Goal: Information Seeking & Learning: Learn about a topic

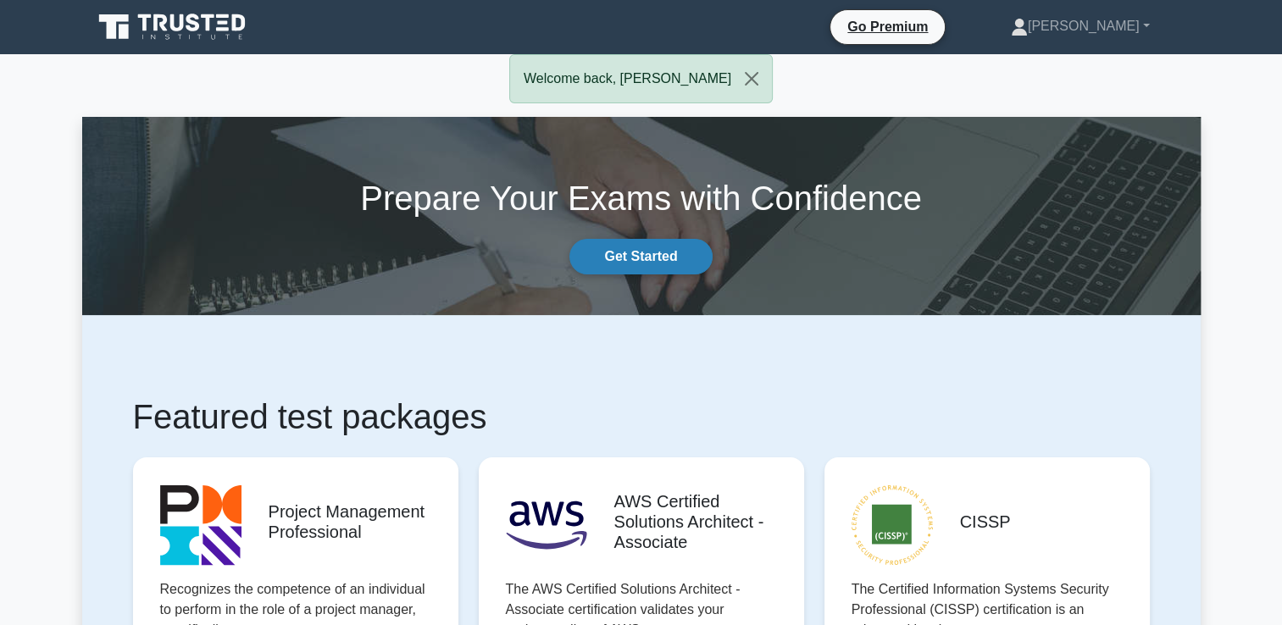
click at [668, 263] on link "Get Started" at bounding box center [640, 257] width 142 height 36
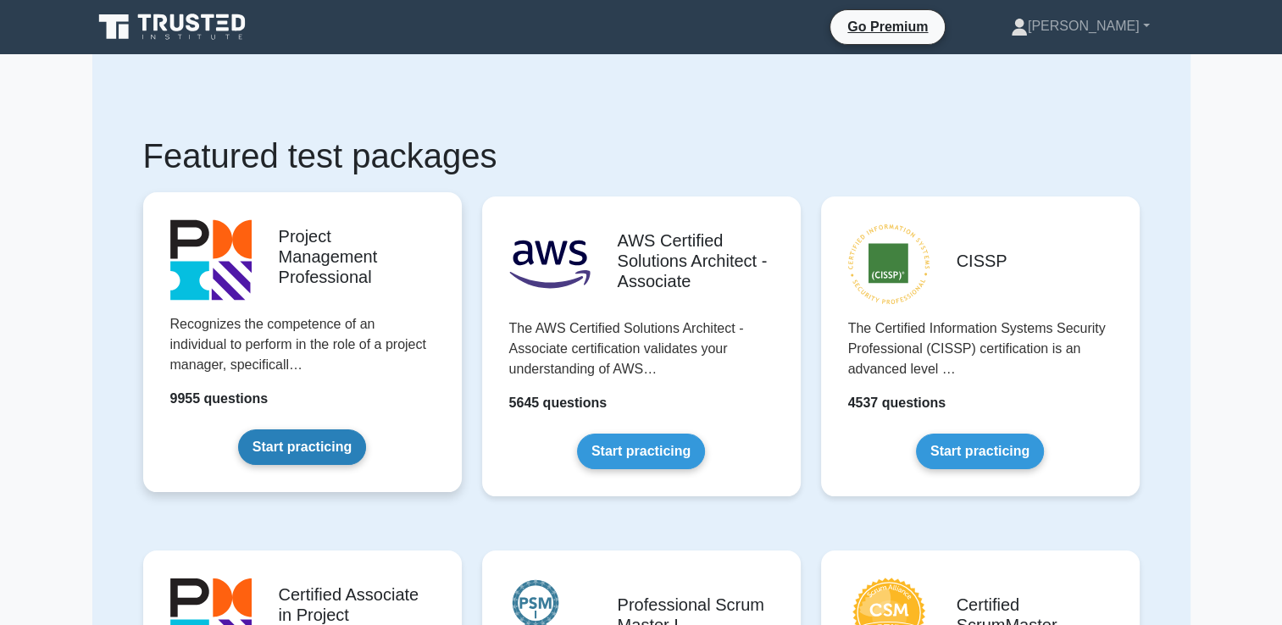
click at [312, 447] on link "Start practicing" at bounding box center [302, 448] width 128 height 36
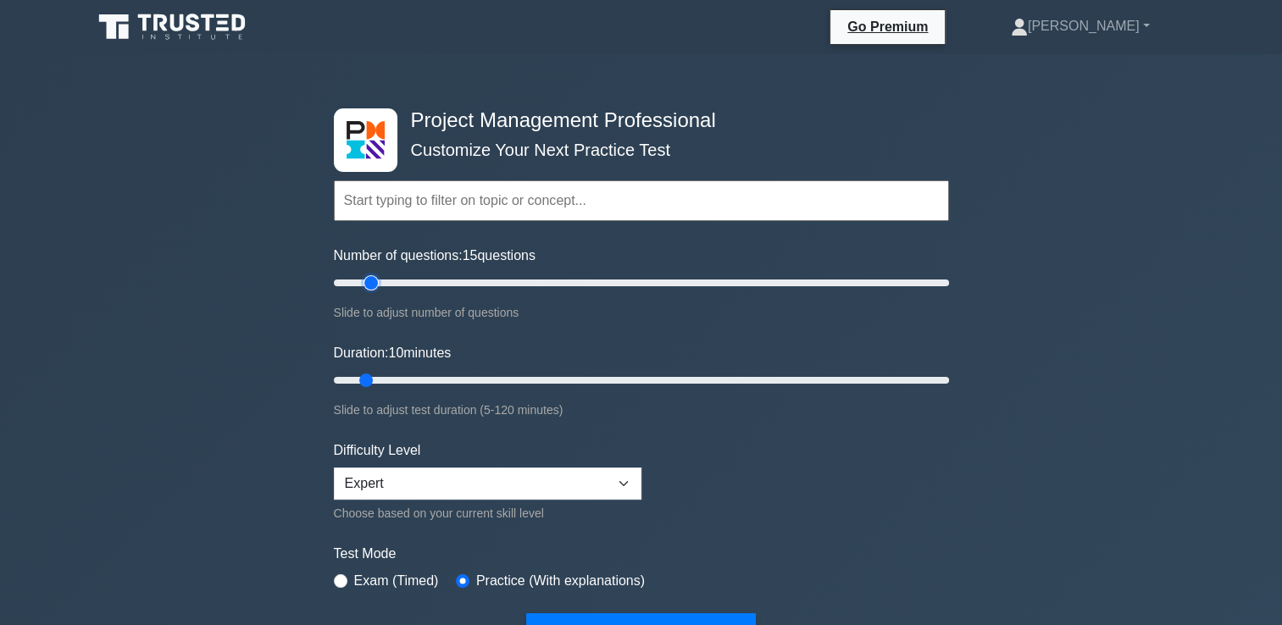
type input "15"
click at [367, 283] on input "Number of questions: 15 questions" at bounding box center [641, 283] width 615 height 20
type input "20"
click at [422, 379] on input "Duration: 20 minutes" at bounding box center [641, 380] width 615 height 20
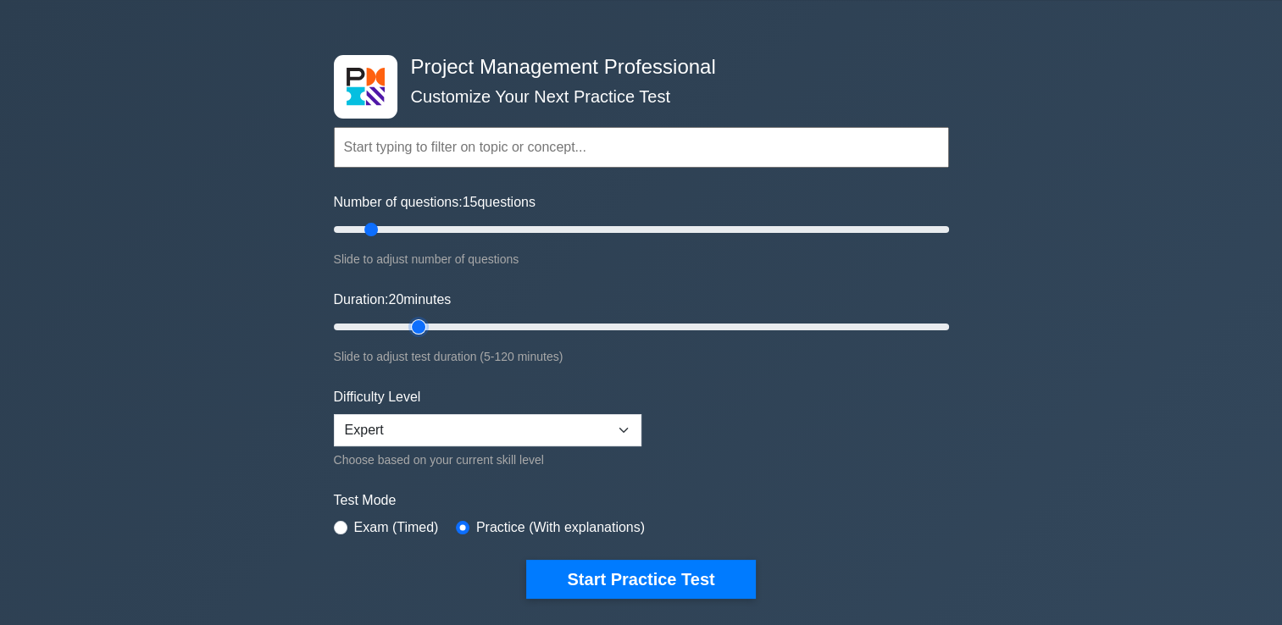
scroll to position [113, 0]
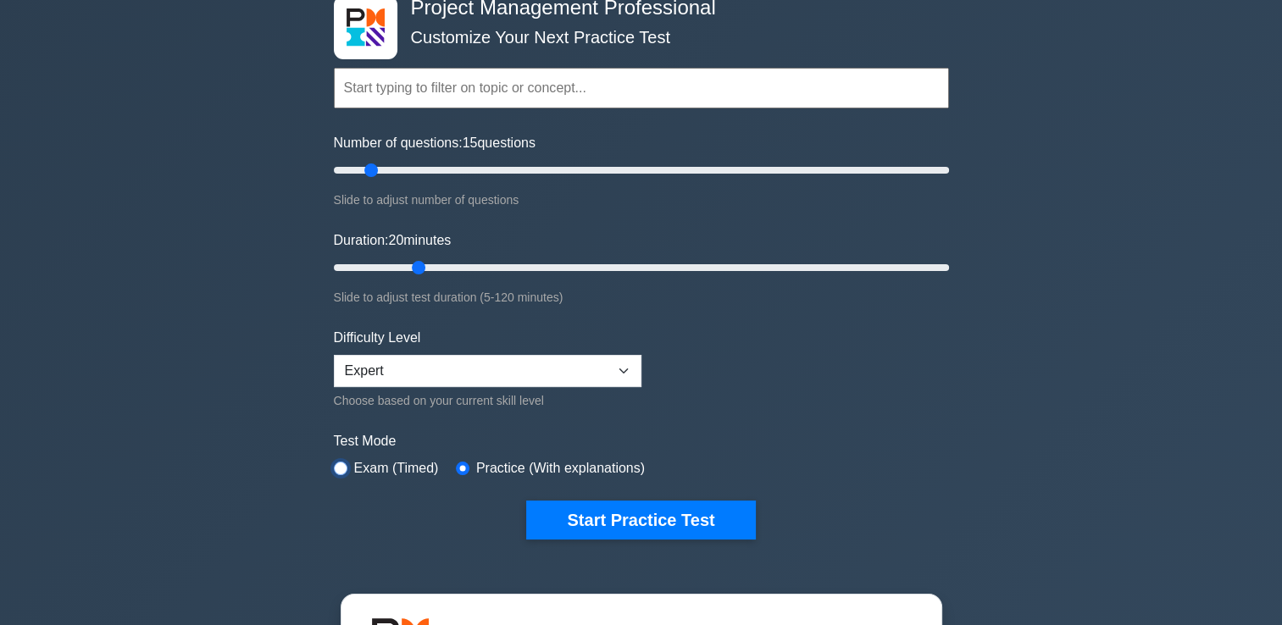
click at [344, 464] on input "radio" at bounding box center [341, 469] width 14 height 14
radio input "true"
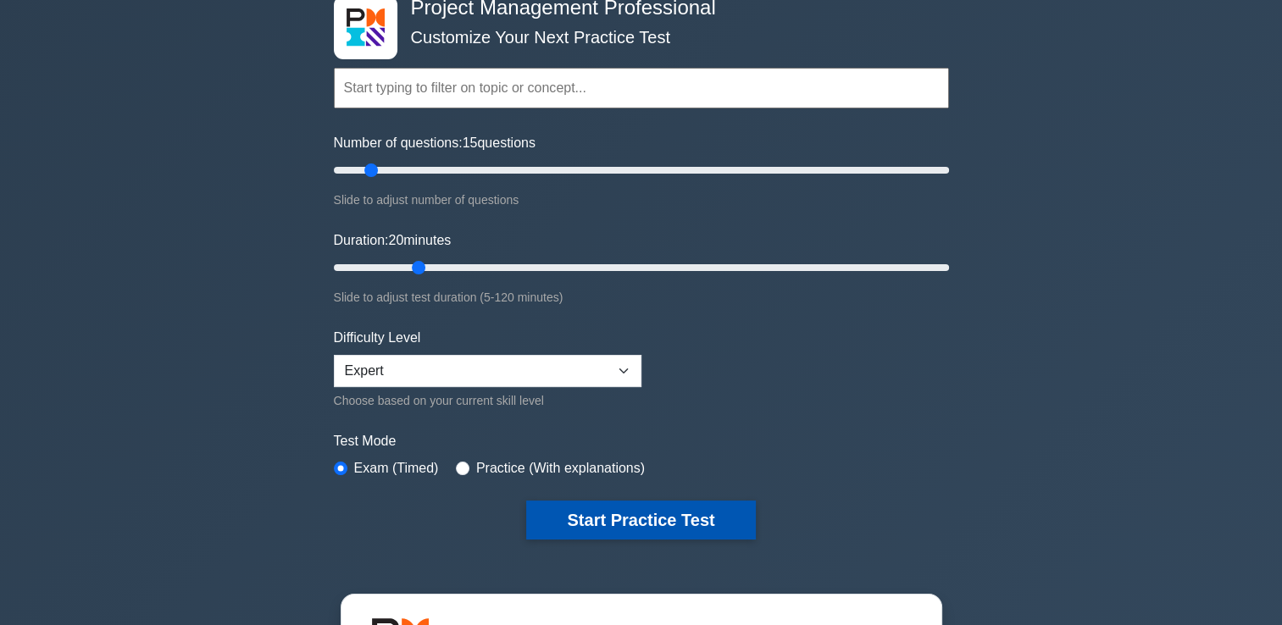
click at [681, 518] on button "Start Practice Test" at bounding box center [640, 520] width 229 height 39
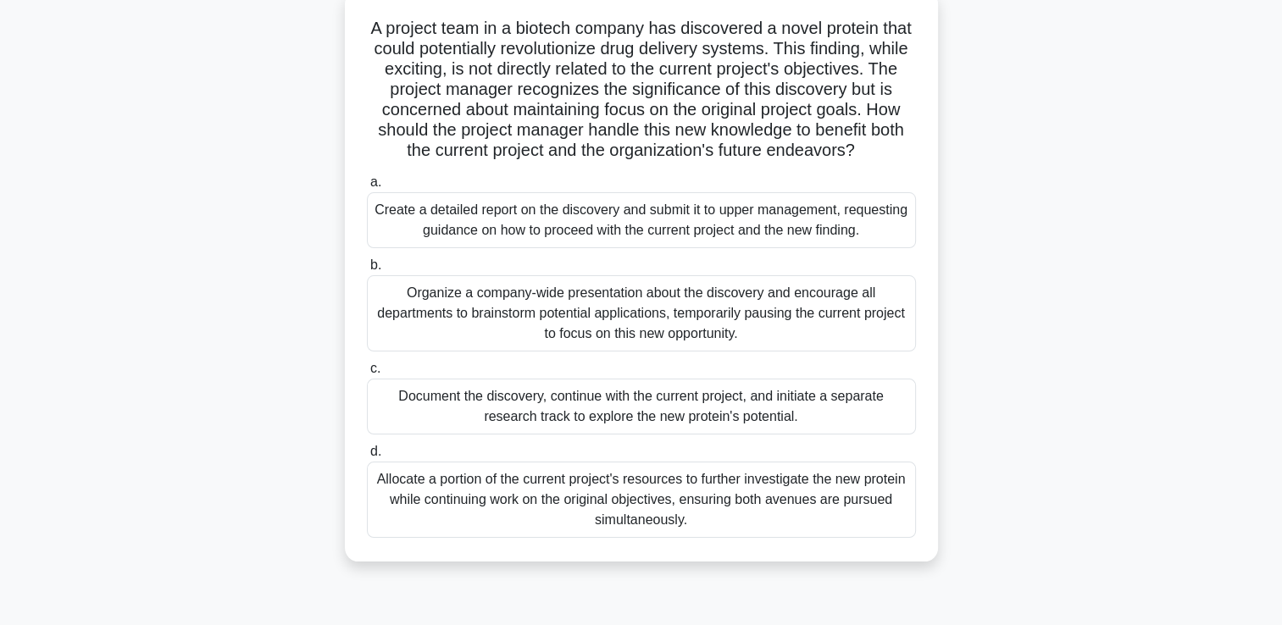
scroll to position [113, 0]
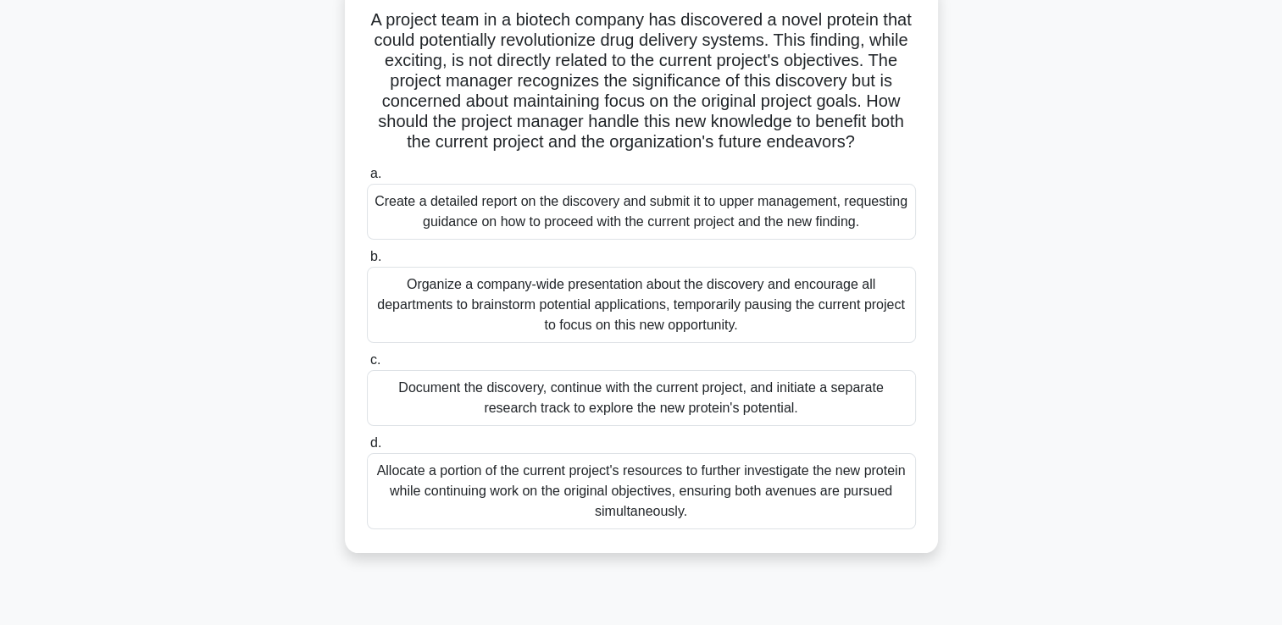
click at [799, 493] on div "Allocate a portion of the current project's resources to further investigate th…" at bounding box center [641, 491] width 549 height 76
click at [367, 449] on input "d. Allocate a portion of the current project's resources to further investigate…" at bounding box center [367, 443] width 0 height 11
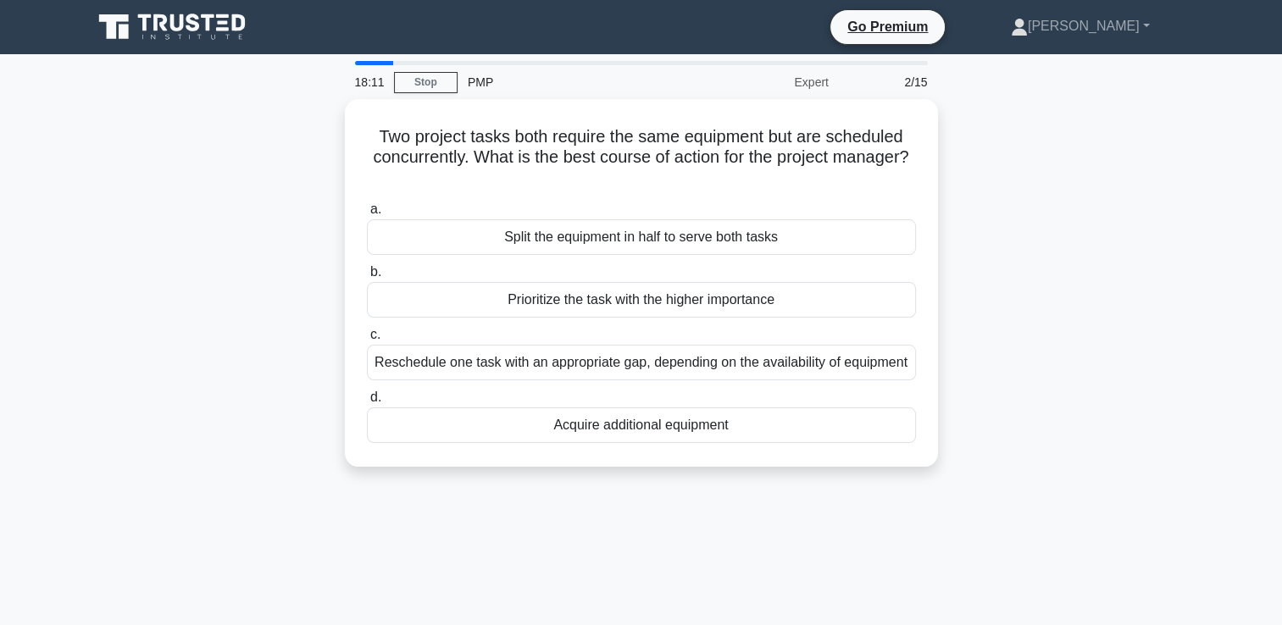
scroll to position [0, 0]
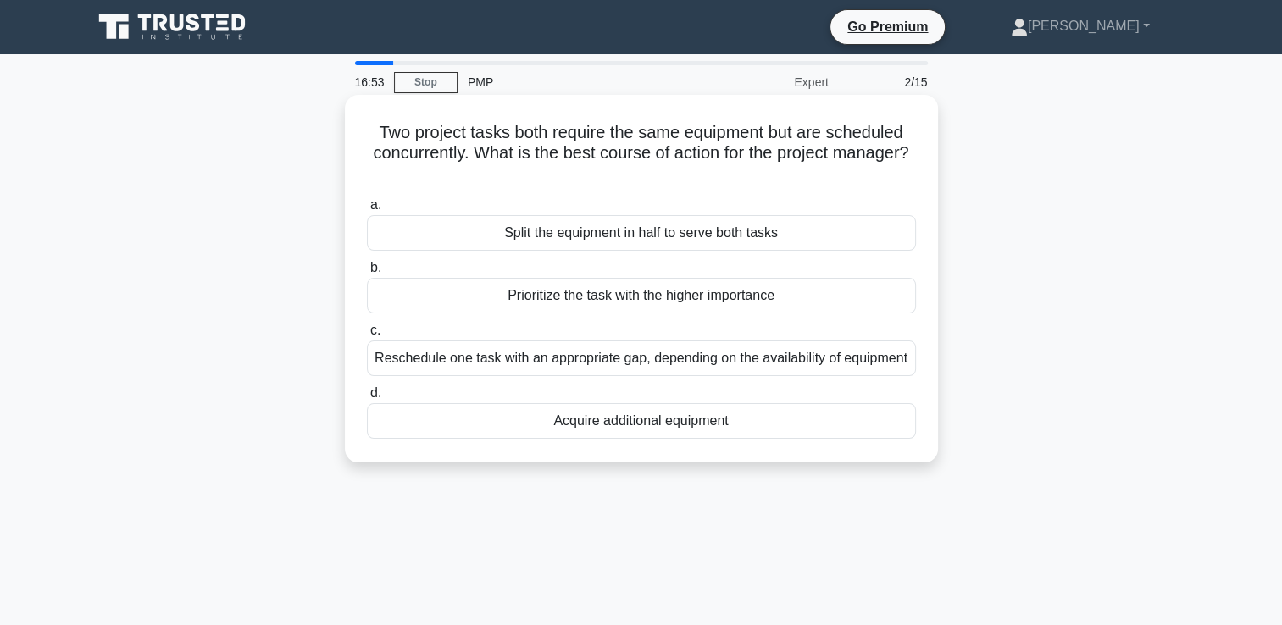
click at [507, 375] on div "Reschedule one task with an appropriate gap, depending on the availability of e…" at bounding box center [641, 359] width 549 height 36
click at [367, 336] on input "c. Reschedule one task with an appropriate gap, depending on the availability o…" at bounding box center [367, 330] width 0 height 11
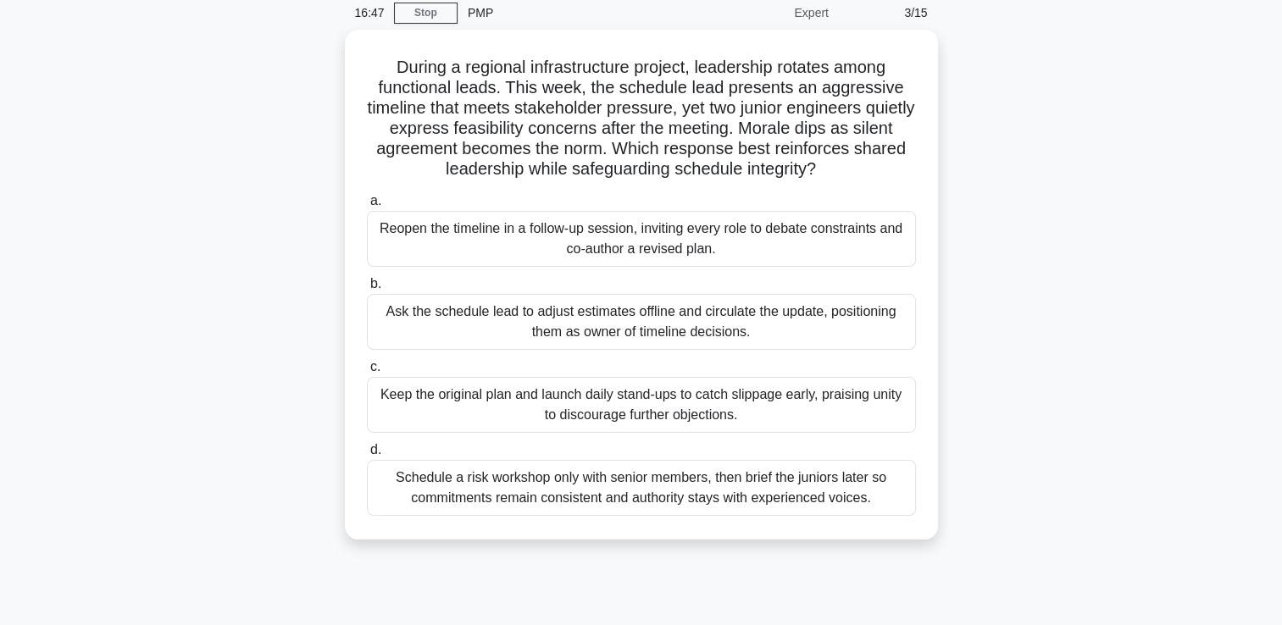
scroll to position [28, 0]
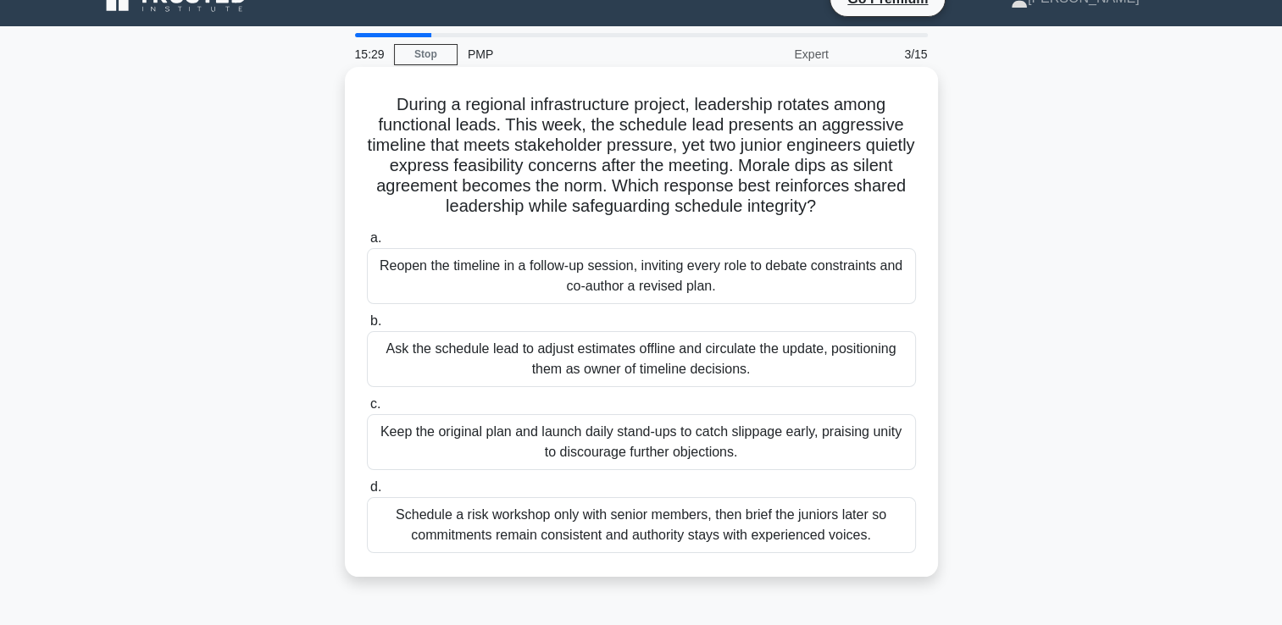
click at [551, 280] on div "Reopen the timeline in a follow-up session, inviting every role to debate const…" at bounding box center [641, 276] width 549 height 56
click at [367, 244] on input "a. Reopen the timeline in a follow-up session, inviting every role to debate co…" at bounding box center [367, 238] width 0 height 11
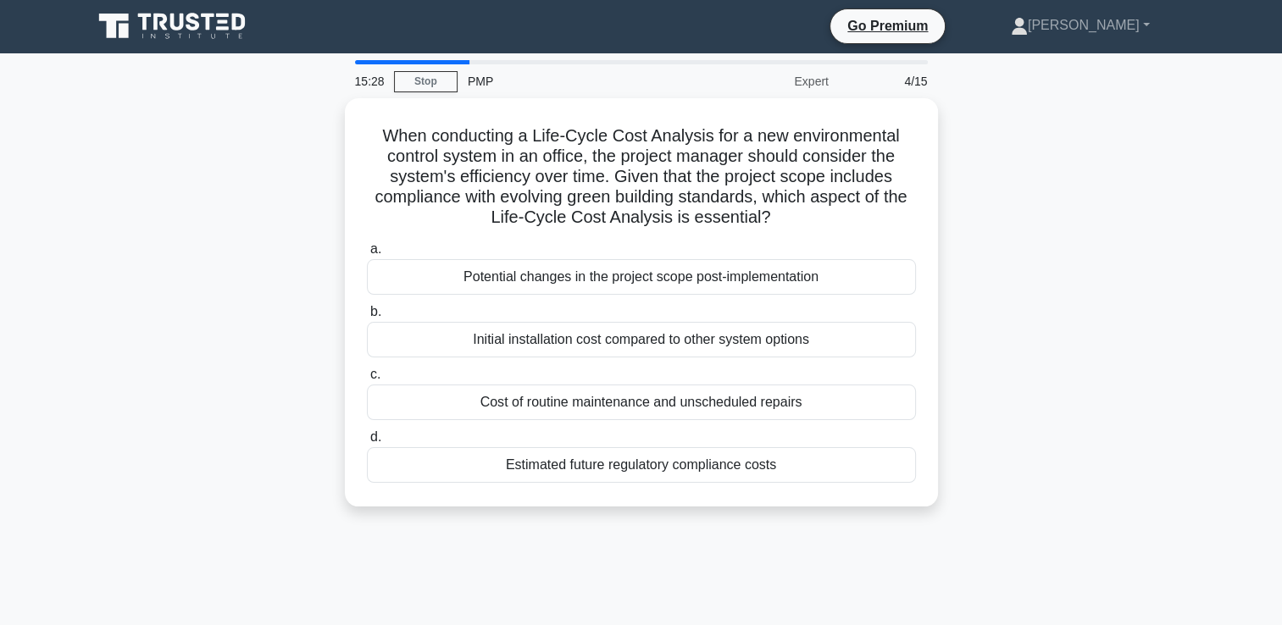
scroll to position [0, 0]
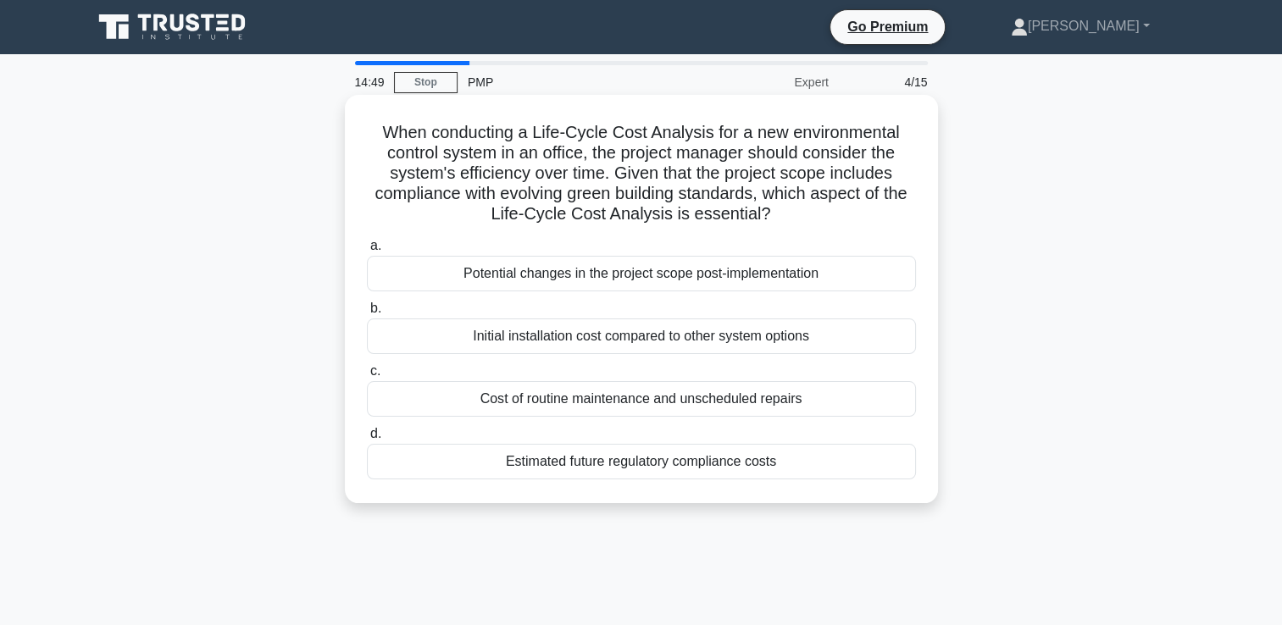
click at [706, 278] on div "Potential changes in the project scope post-implementation" at bounding box center [641, 274] width 549 height 36
click at [367, 252] on input "a. Potential changes in the project scope post-implementation" at bounding box center [367, 246] width 0 height 11
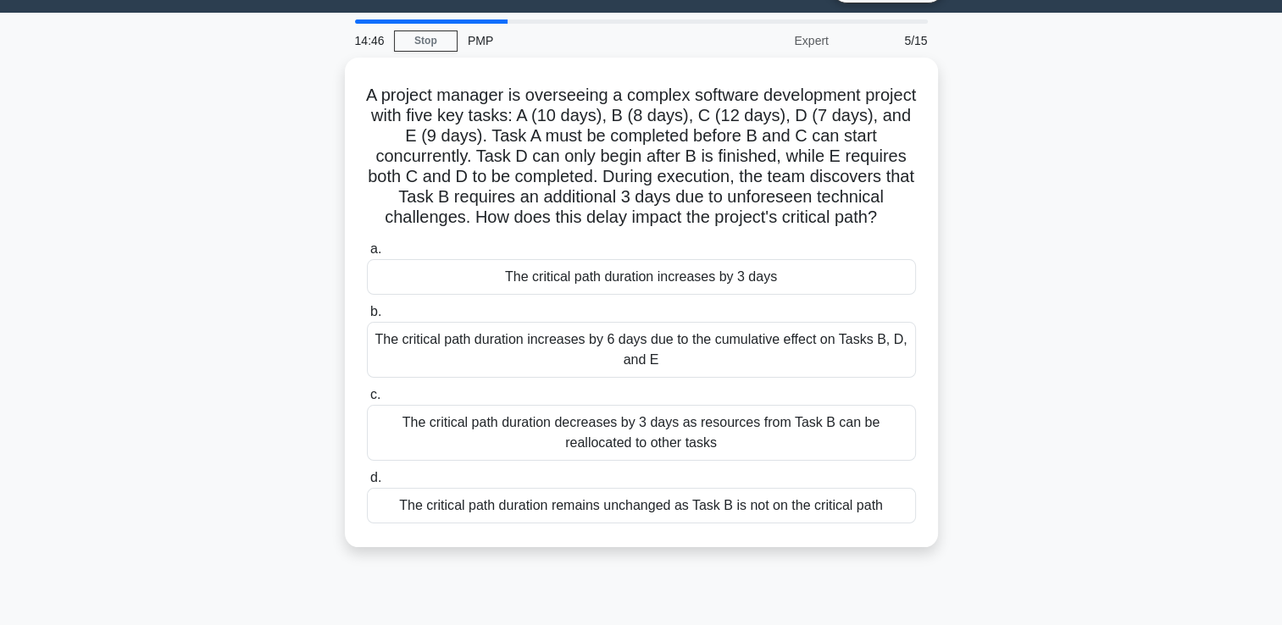
scroll to position [28, 0]
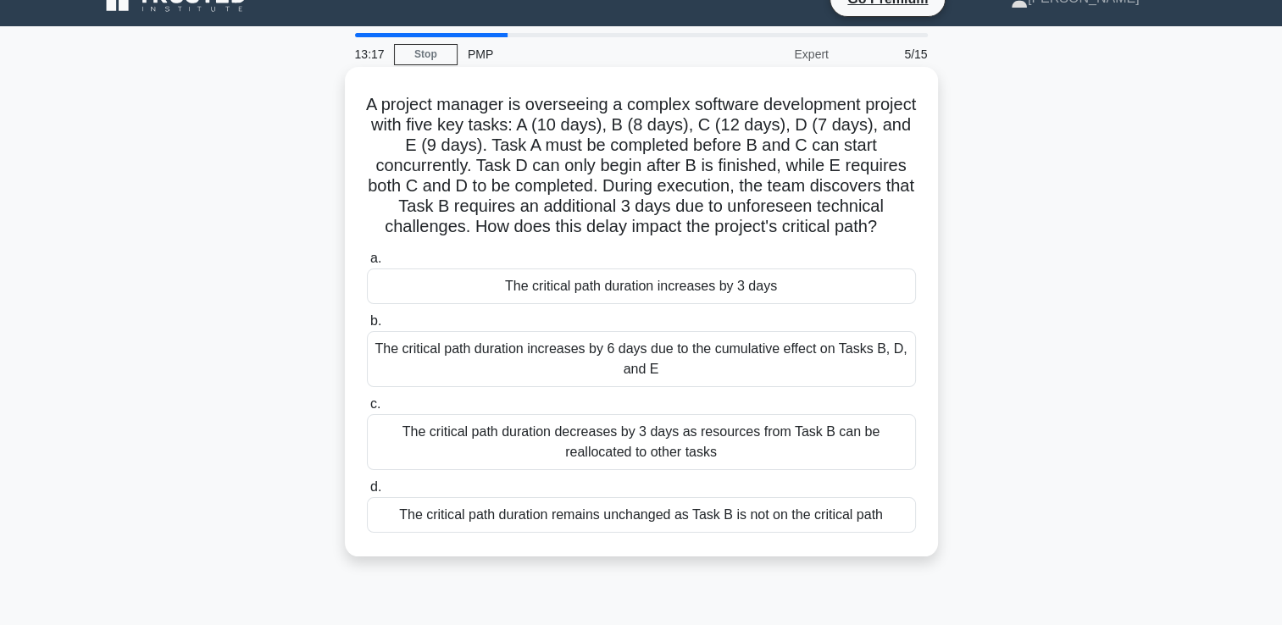
click at [713, 304] on div "The critical path duration increases by 3 days" at bounding box center [641, 287] width 549 height 36
click at [367, 264] on input "a. The critical path duration increases by 3 days" at bounding box center [367, 258] width 0 height 11
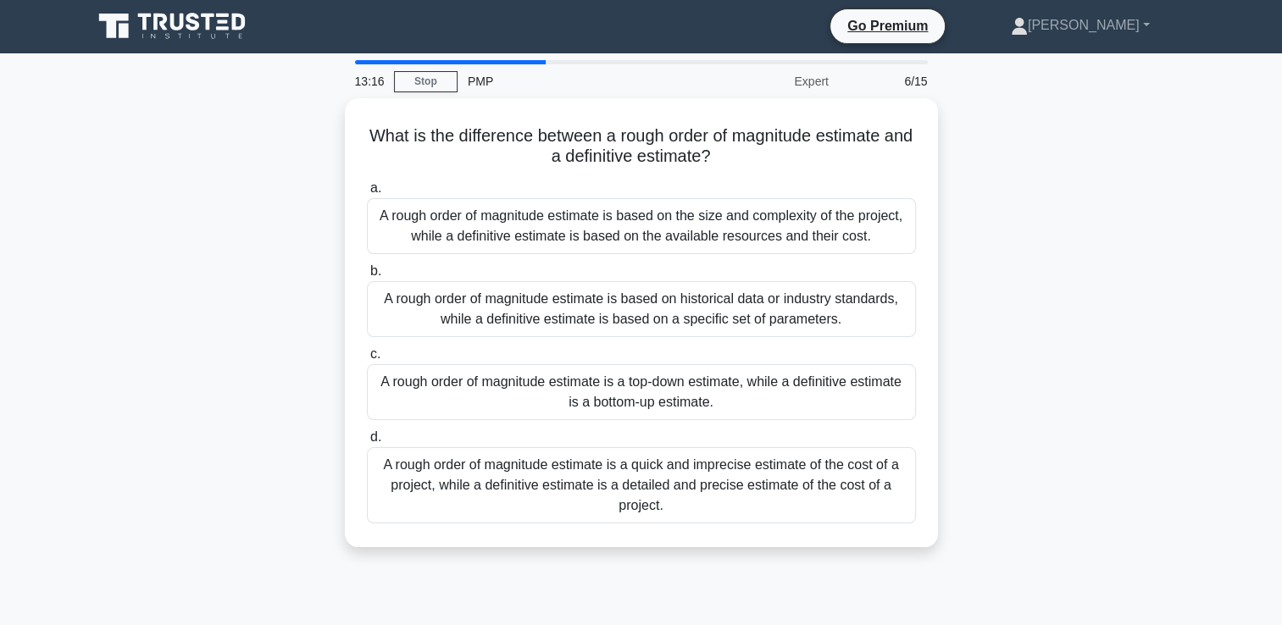
scroll to position [0, 0]
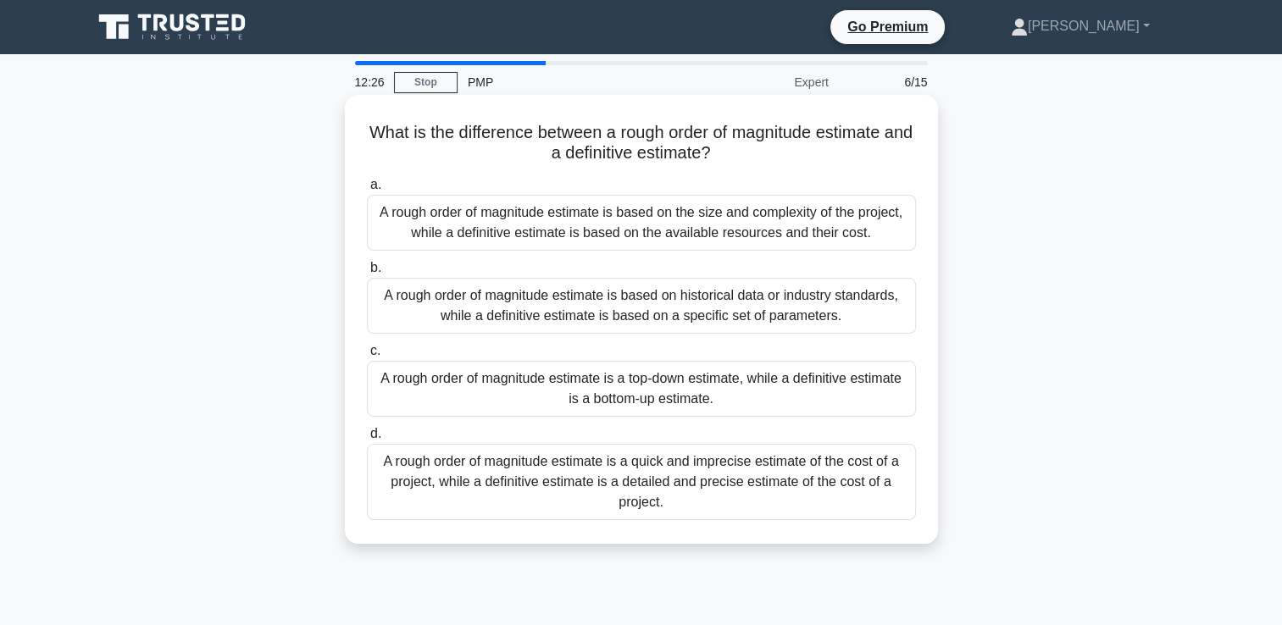
click at [786, 319] on div "A rough order of magnitude estimate is based on historical data or industry sta…" at bounding box center [641, 306] width 549 height 56
click at [367, 274] on input "b. A rough order of magnitude estimate is based on historical data or industry …" at bounding box center [367, 268] width 0 height 11
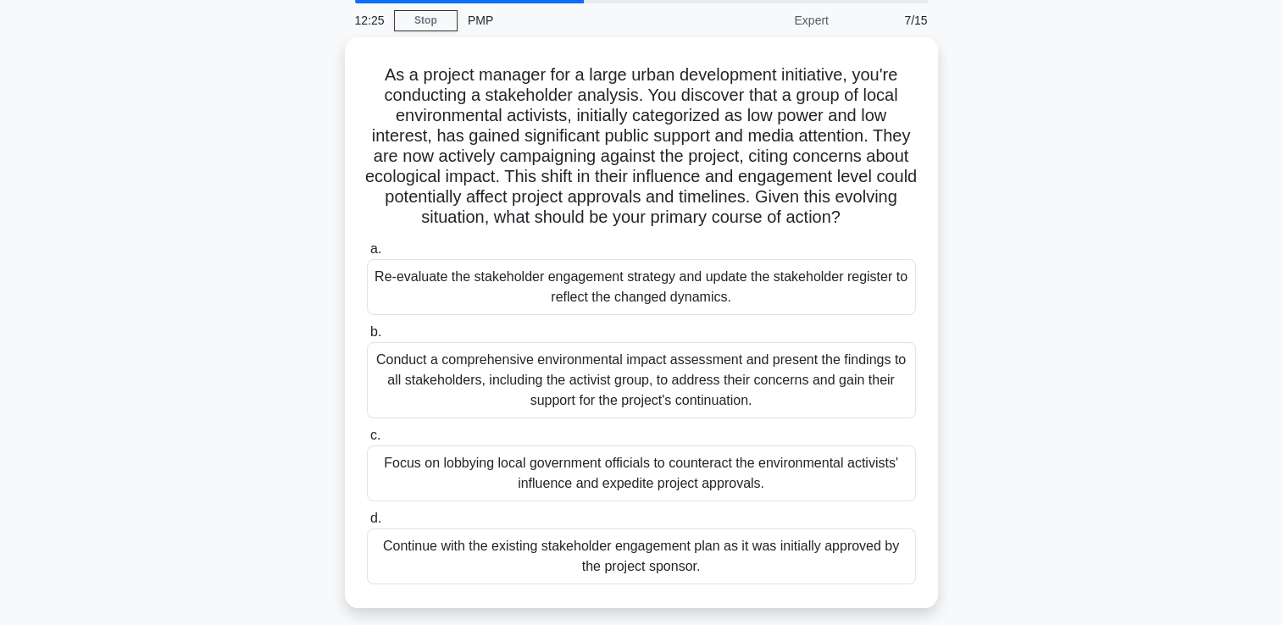
scroll to position [56, 0]
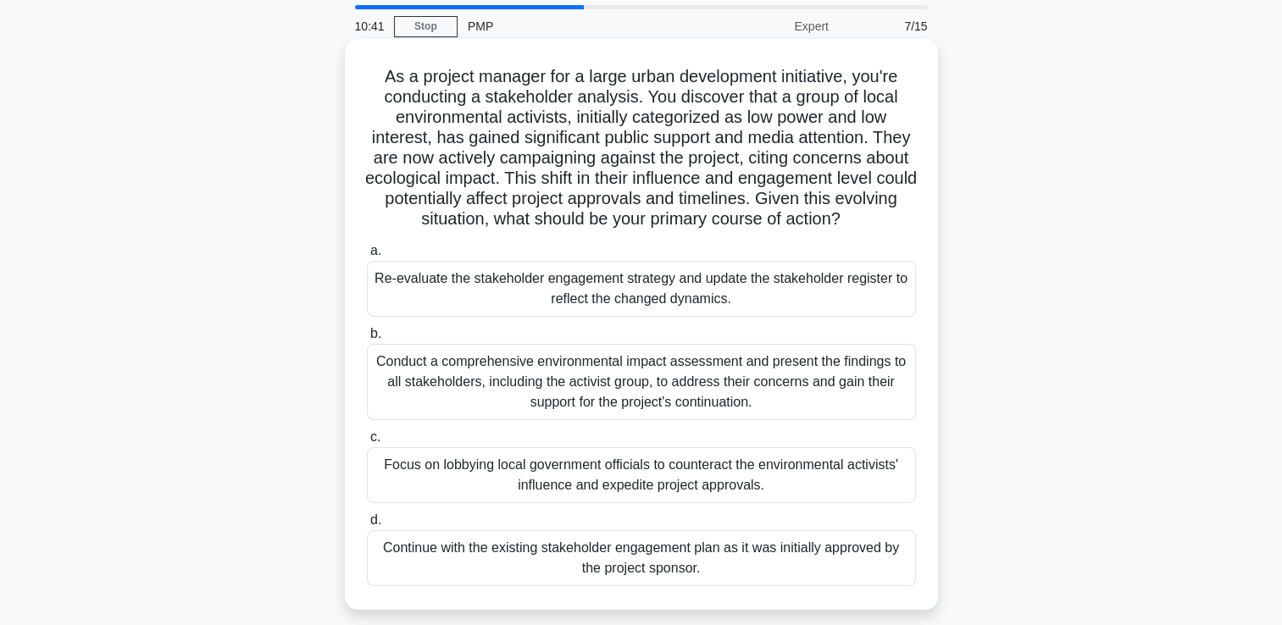
click at [642, 392] on div "Conduct a comprehensive environmental impact assessment and present the finding…" at bounding box center [641, 382] width 549 height 76
click at [367, 340] on input "b. Conduct a comprehensive environmental impact assessment and present the find…" at bounding box center [367, 334] width 0 height 11
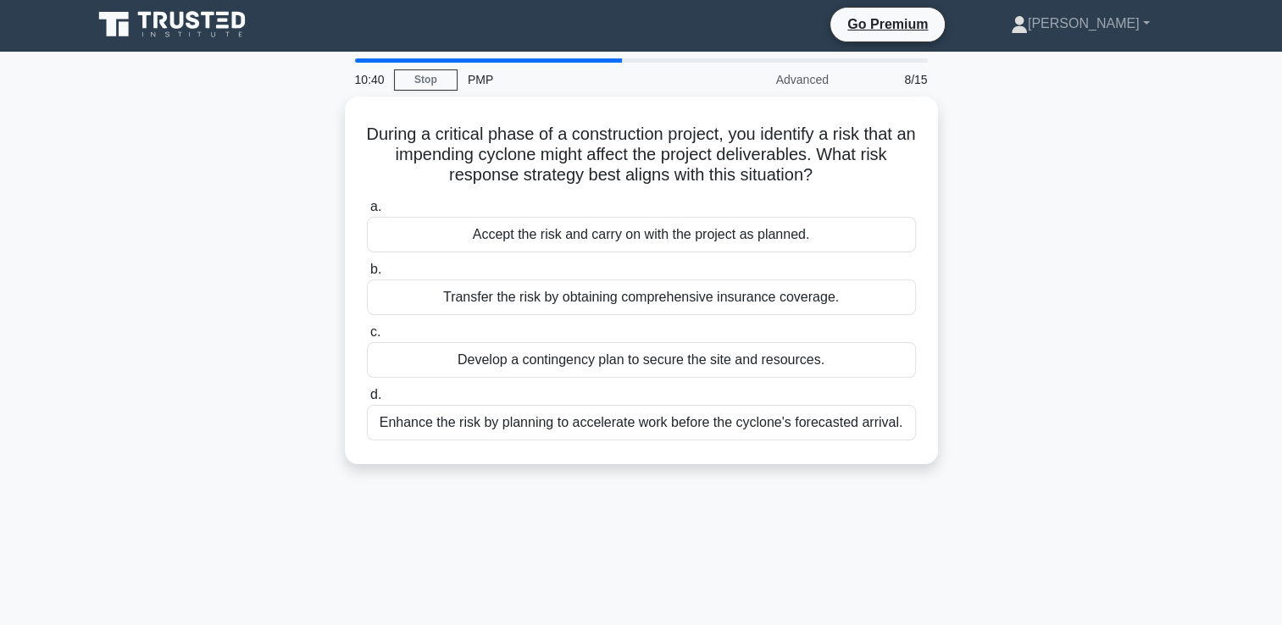
scroll to position [0, 0]
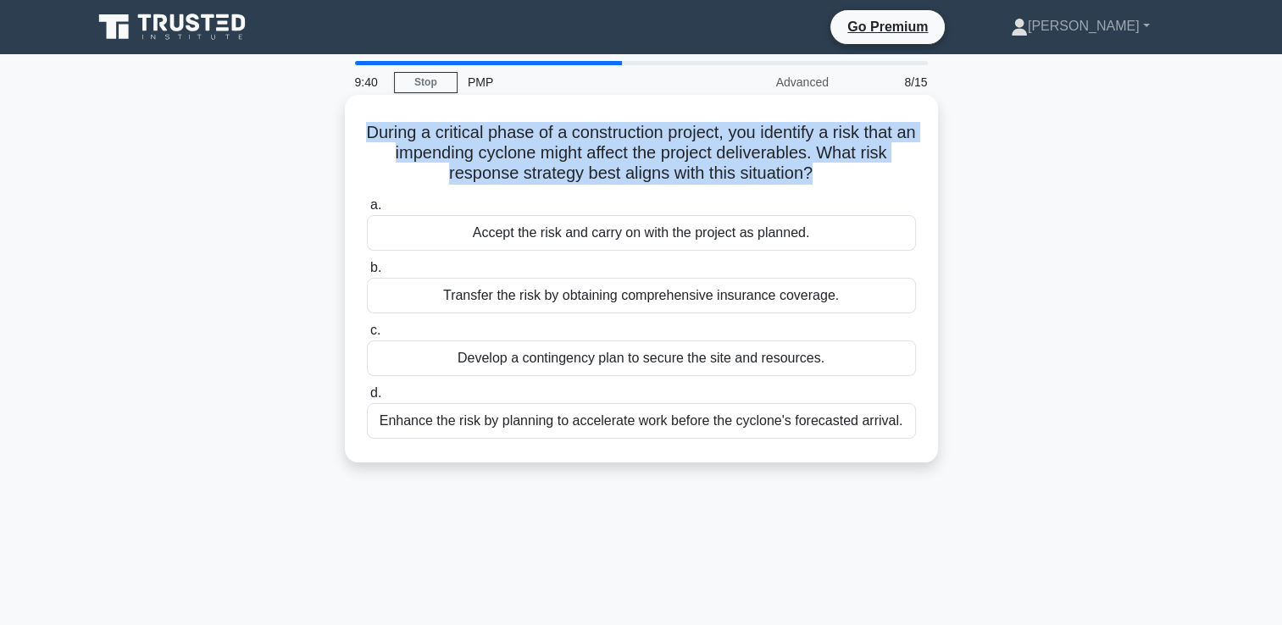
drag, startPoint x: 813, startPoint y: 171, endPoint x: 373, endPoint y: 127, distance: 442.8
click at [373, 128] on h5 "During a critical phase of a construction project, you identify a risk that an …" at bounding box center [641, 153] width 552 height 63
copy h5 "During a critical phase of a construction project, you identify a risk that an …"
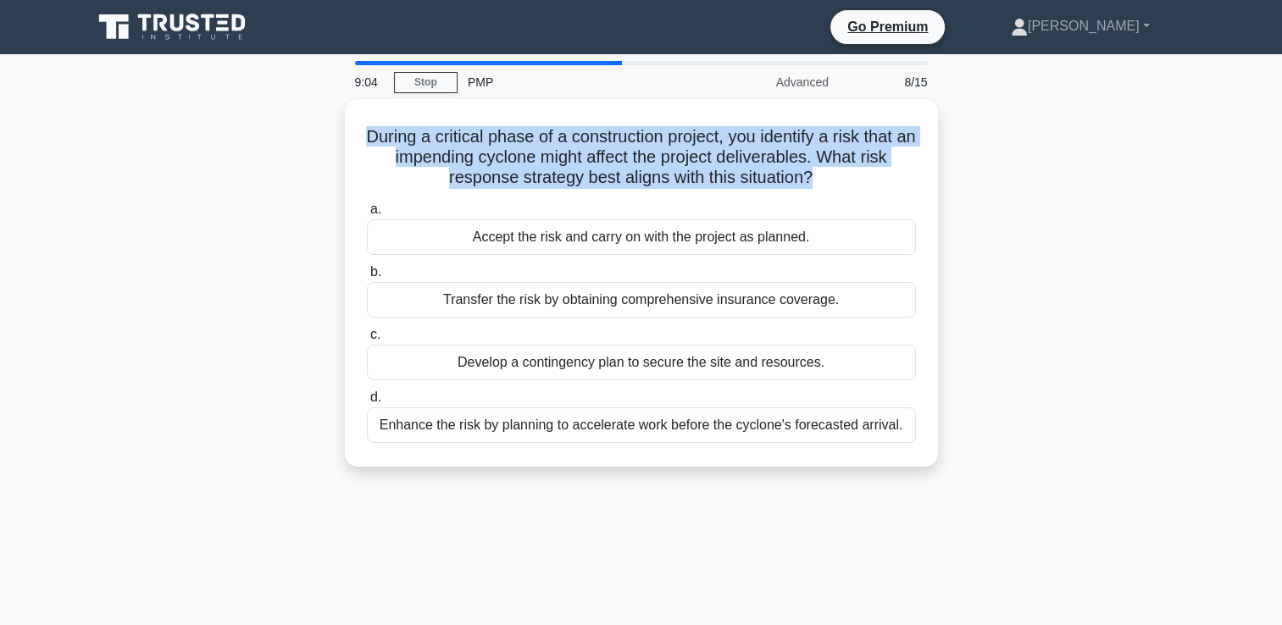
drag, startPoint x: 360, startPoint y: 197, endPoint x: 939, endPoint y: 435, distance: 625.8
click at [939, 436] on div "During a critical phase of a construction project, you identify a risk that an …" at bounding box center [641, 293] width 1118 height 388
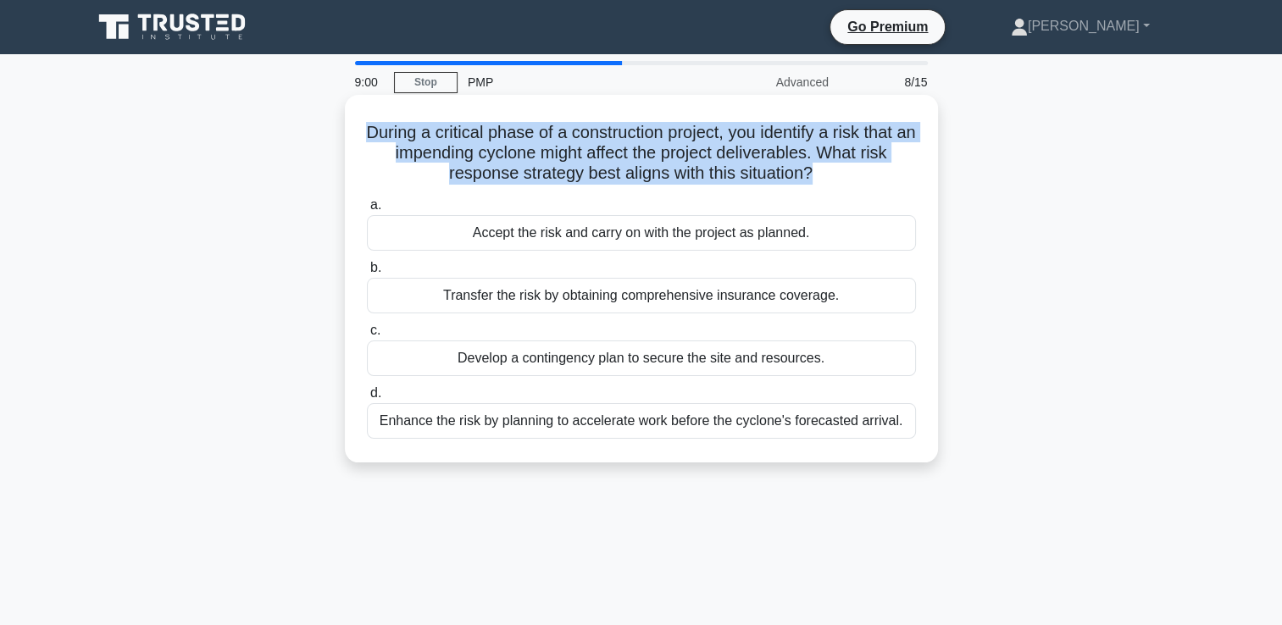
copy div "a. Accept the risk and carry on with the project as planned. b. Transfer the ri…"
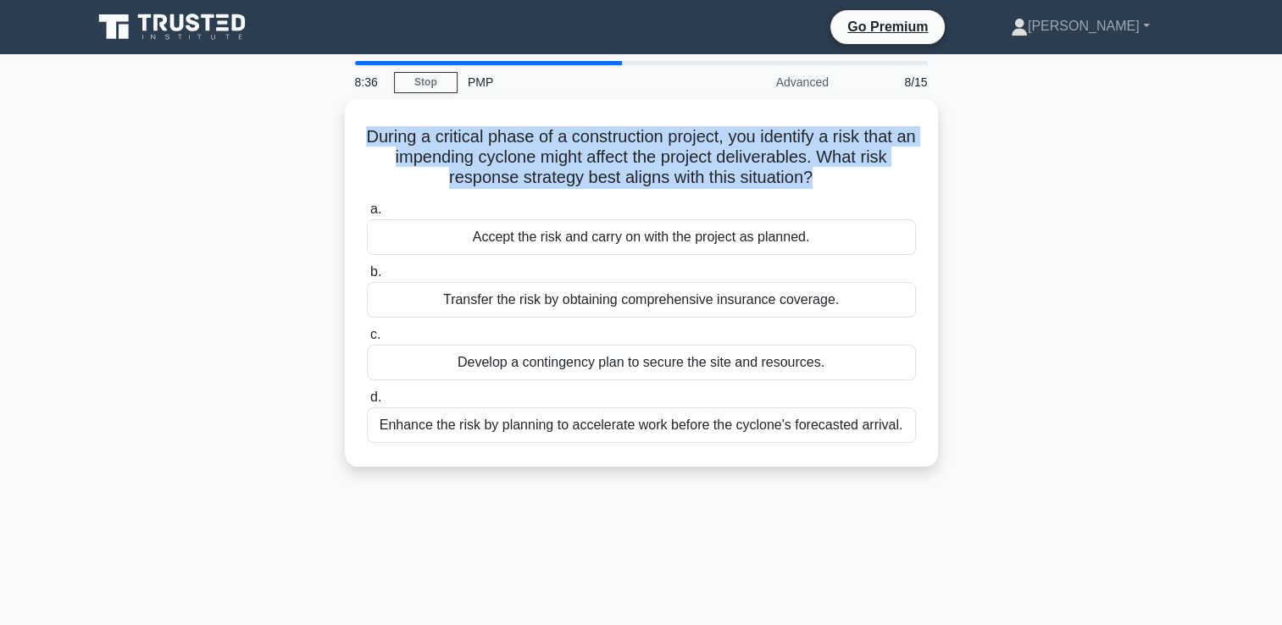
click at [182, 430] on div "During a critical phase of a construction project, you identify a risk that an …" at bounding box center [641, 293] width 1118 height 388
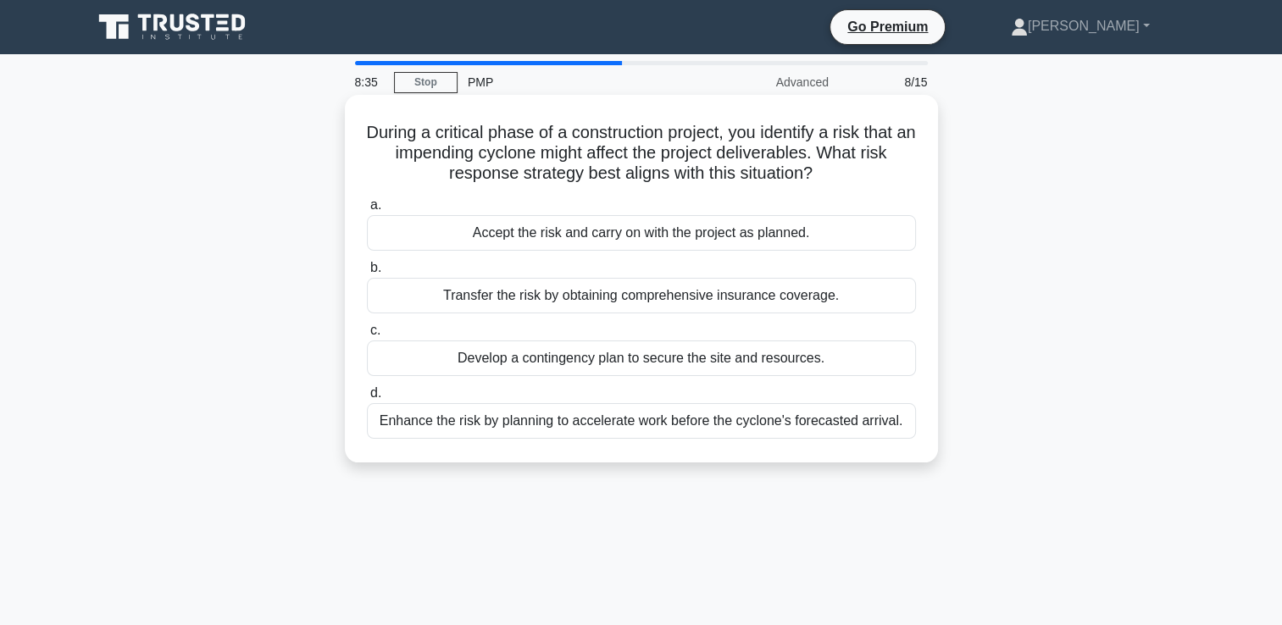
click at [464, 361] on div "Develop a contingency plan to secure the site and resources." at bounding box center [641, 359] width 549 height 36
click at [367, 336] on input "c. Develop a contingency plan to secure the site and resources." at bounding box center [367, 330] width 0 height 11
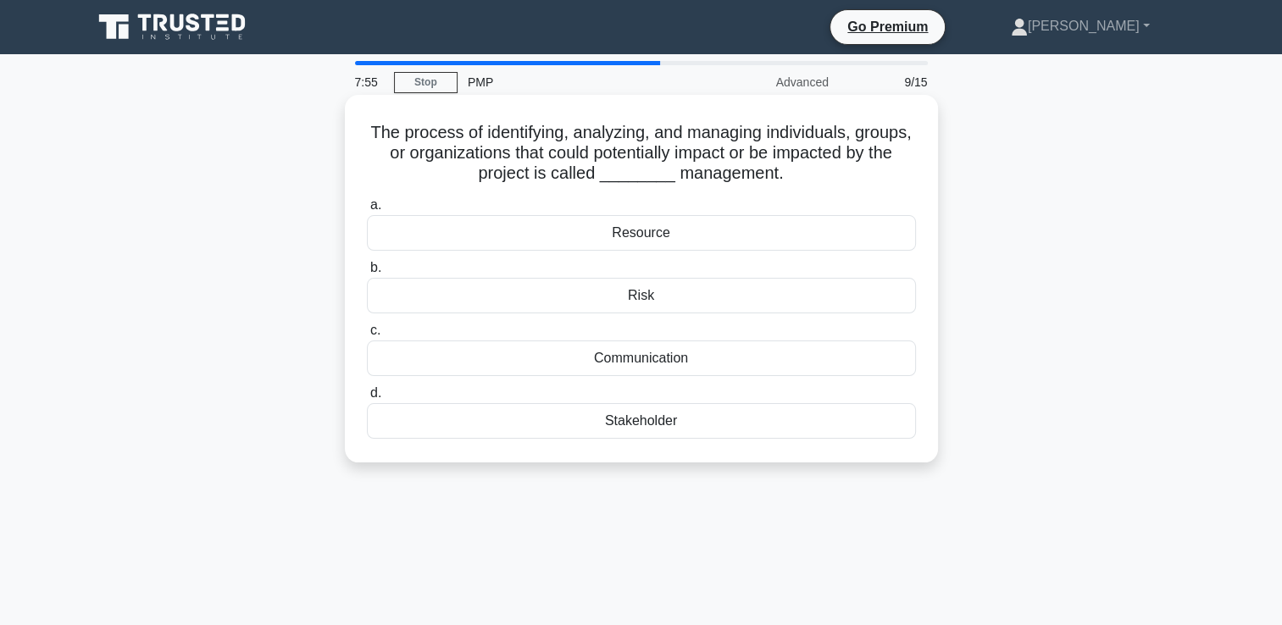
click at [702, 420] on div "Stakeholder" at bounding box center [641, 421] width 549 height 36
click at [367, 399] on input "d. Stakeholder" at bounding box center [367, 393] width 0 height 11
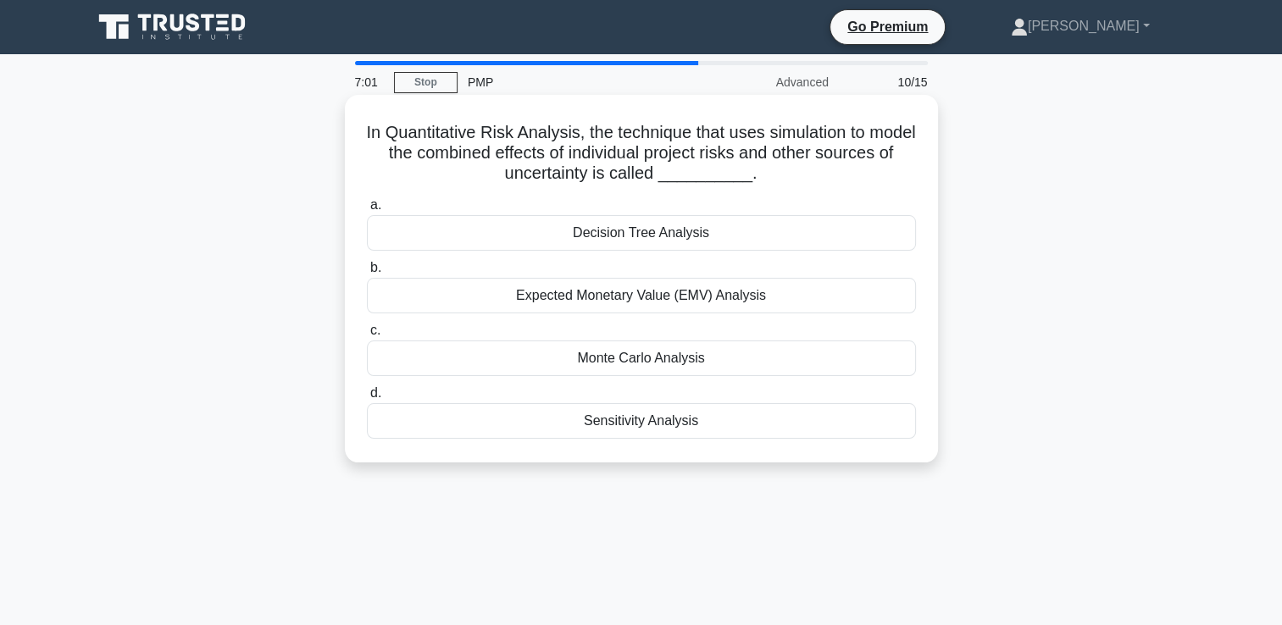
click at [688, 359] on div "Monte Carlo Analysis" at bounding box center [641, 359] width 549 height 36
click at [367, 336] on input "c. Monte Carlo Analysis" at bounding box center [367, 330] width 0 height 11
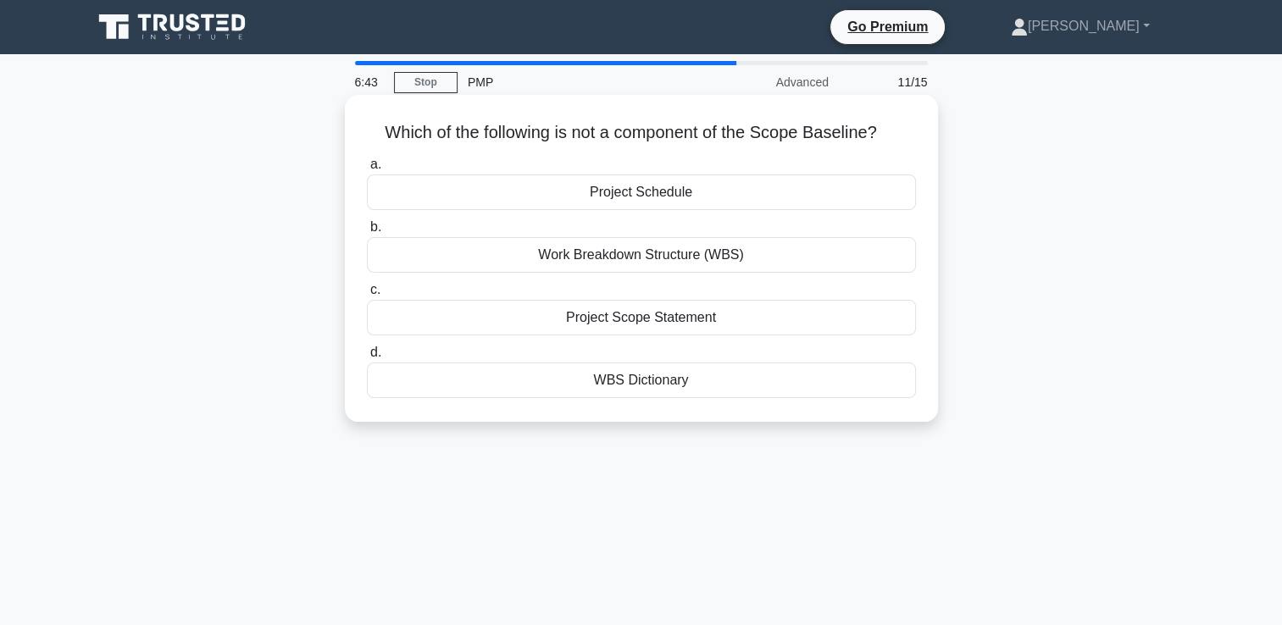
click at [661, 191] on div "Project Schedule" at bounding box center [641, 193] width 549 height 36
click at [367, 170] on input "a. Project Schedule" at bounding box center [367, 164] width 0 height 11
click at [686, 188] on div "Inspection" at bounding box center [641, 193] width 549 height 36
click at [367, 170] on input "a. Inspection" at bounding box center [367, 164] width 0 height 11
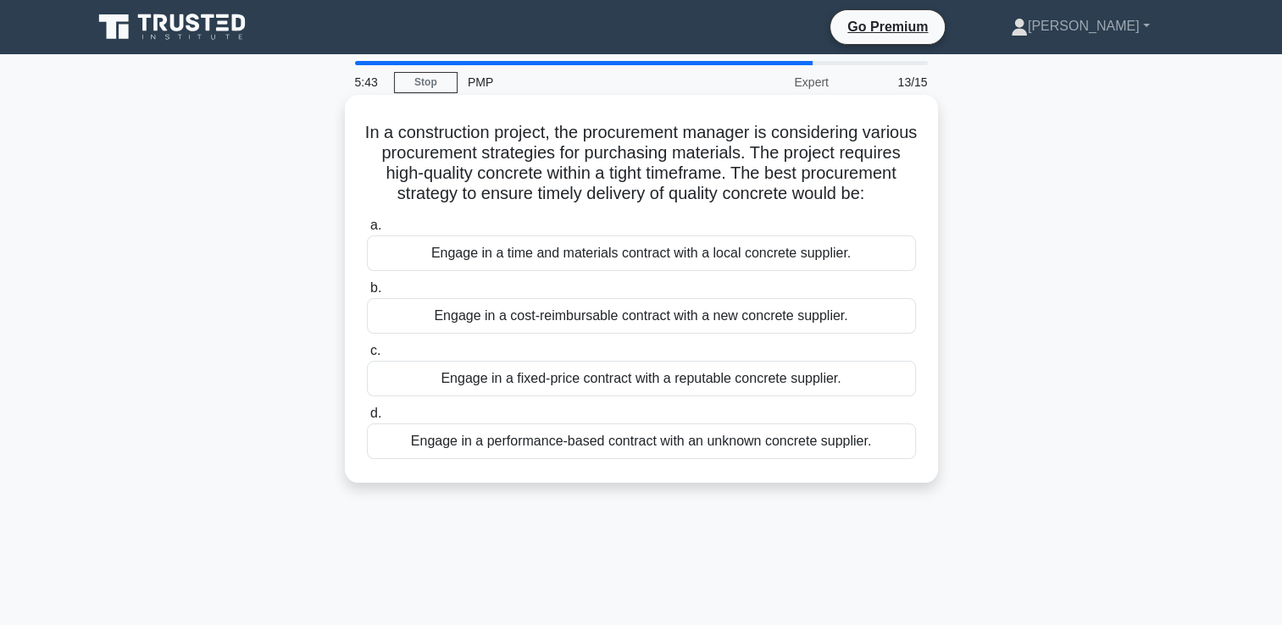
click at [625, 271] on div "Engage in a time and materials contract with a local concrete supplier." at bounding box center [641, 254] width 549 height 36
click at [367, 231] on input "a. Engage in a time and materials contract with a local concrete supplier." at bounding box center [367, 225] width 0 height 11
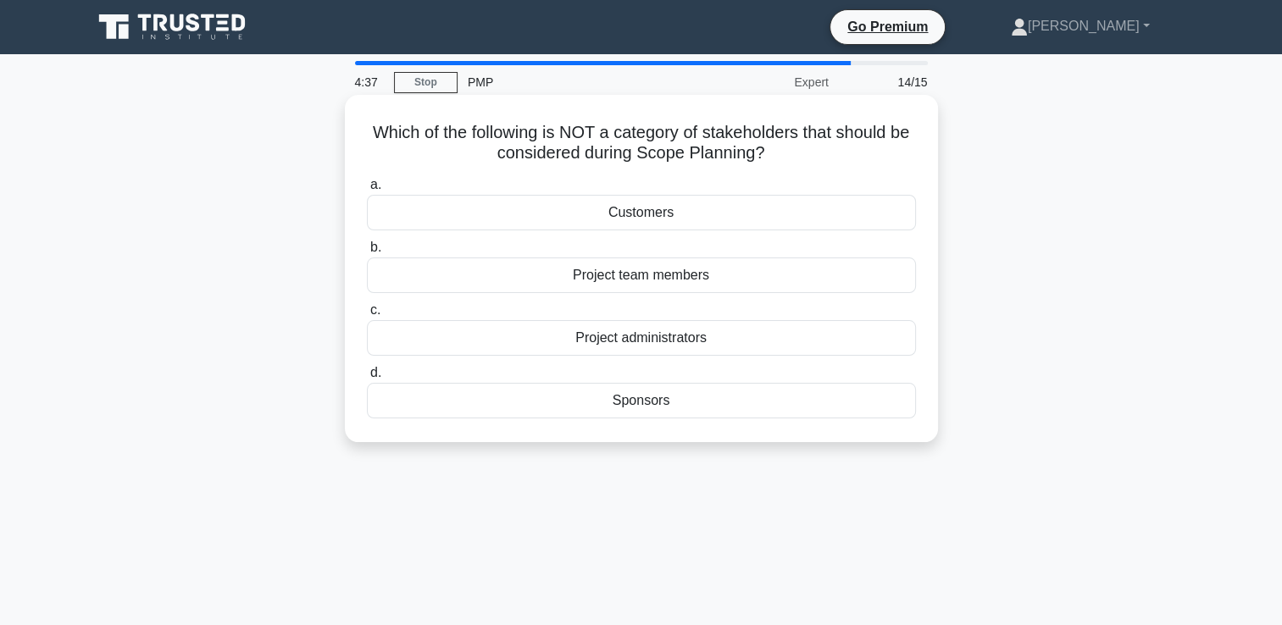
click at [710, 339] on div "Project administrators" at bounding box center [641, 338] width 549 height 36
click at [367, 316] on input "c. Project administrators" at bounding box center [367, 310] width 0 height 11
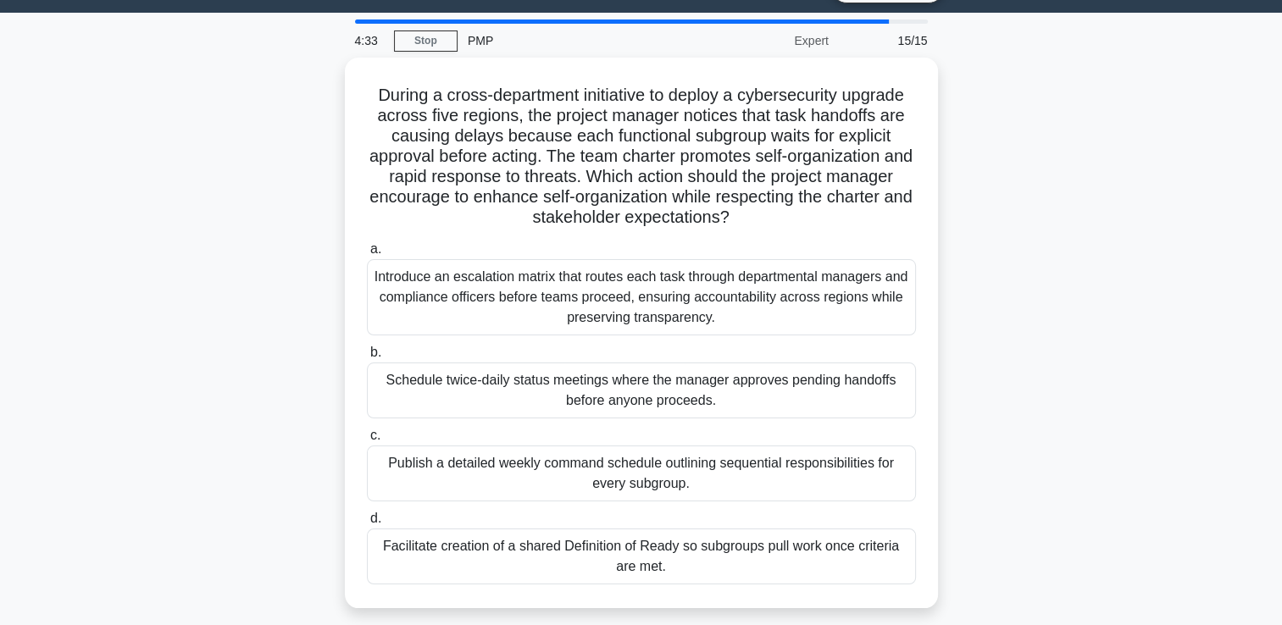
scroll to position [56, 0]
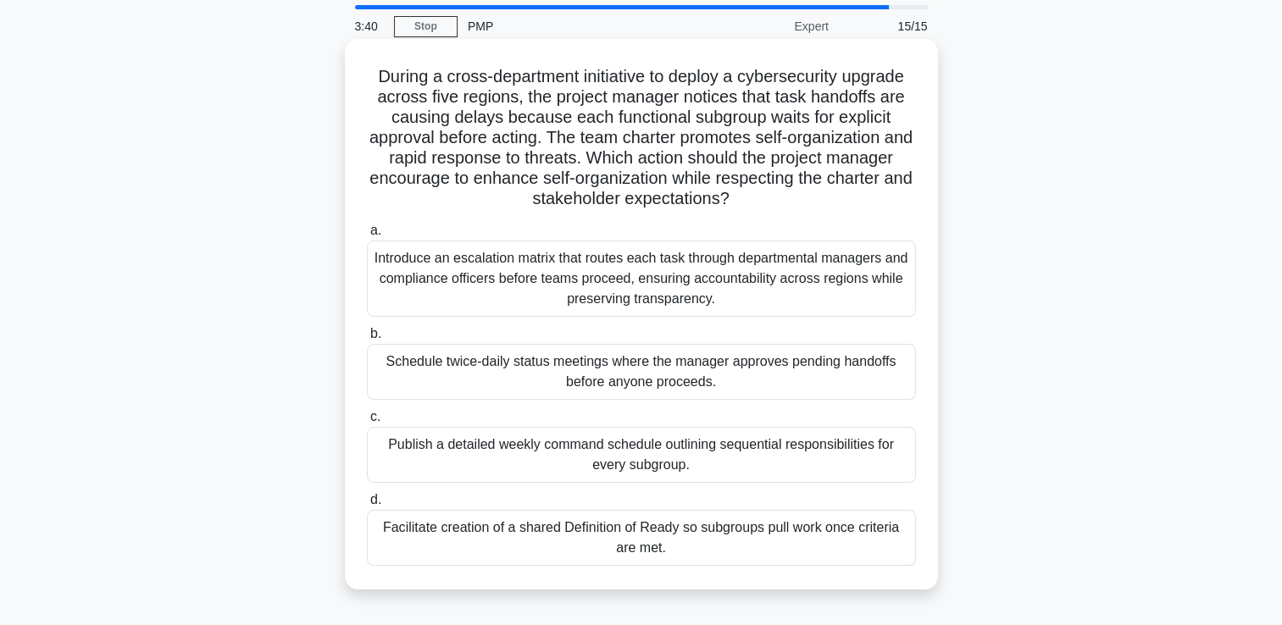
click at [813, 541] on div "Facilitate creation of a shared Definition of Ready so subgroups pull work once…" at bounding box center [641, 538] width 549 height 56
click at [367, 506] on input "d. Facilitate creation of a shared Definition of Ready so subgroups pull work o…" at bounding box center [367, 500] width 0 height 11
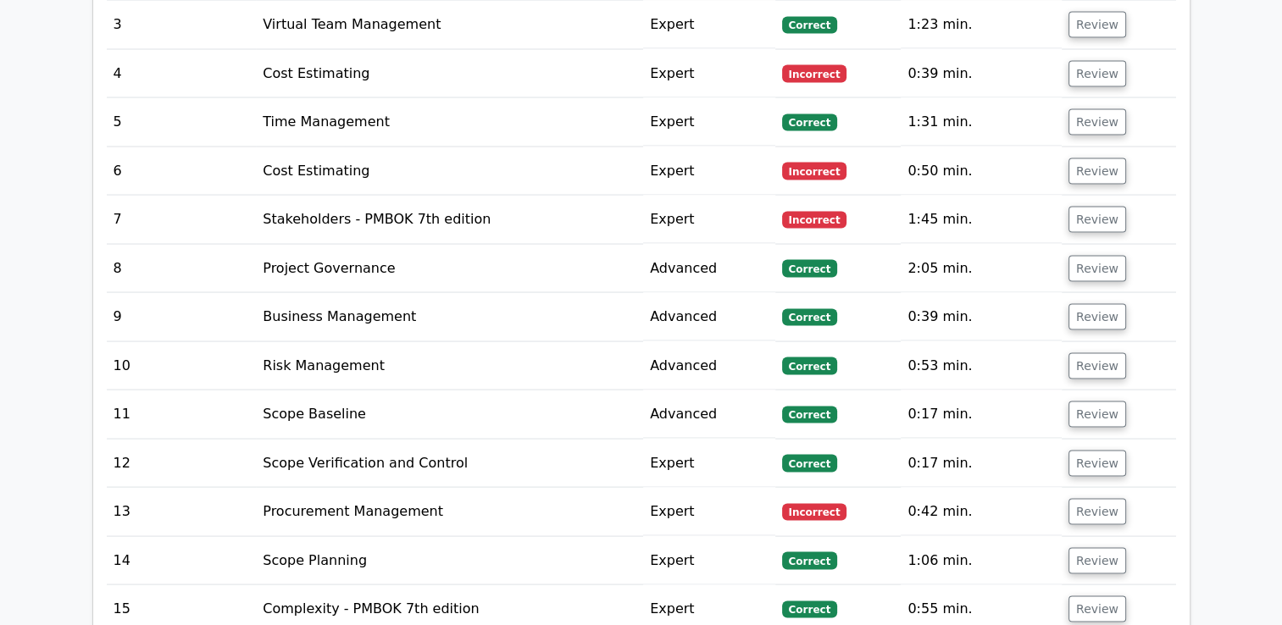
scroll to position [3265, 0]
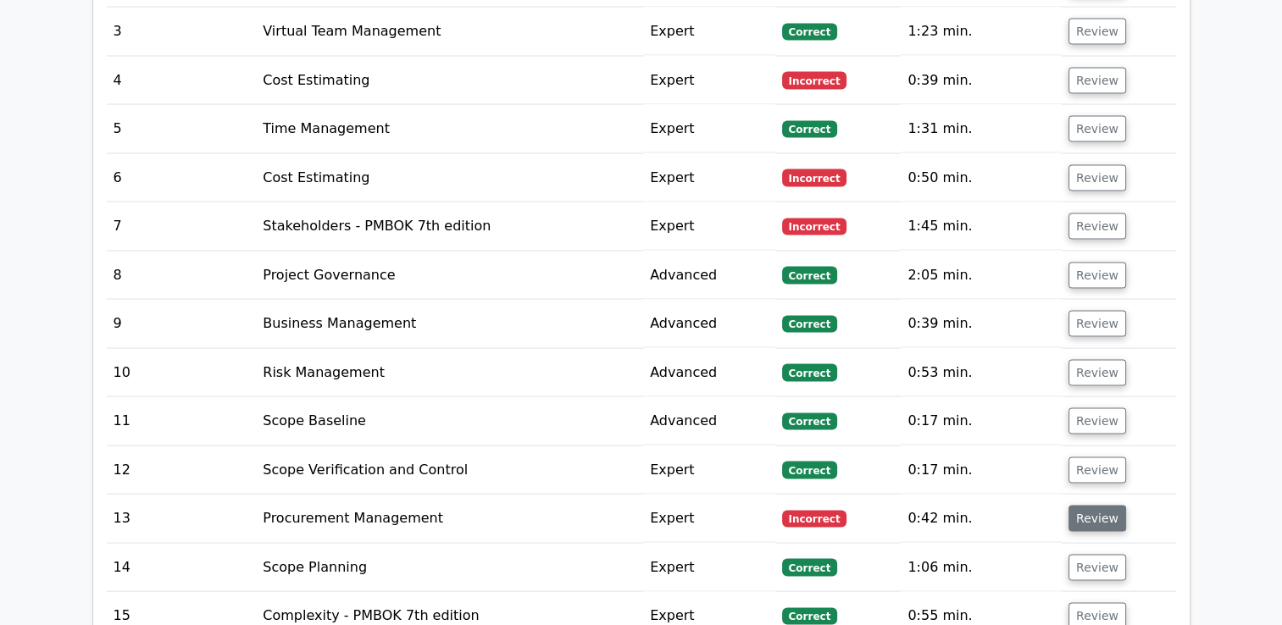
click at [1077, 506] on button "Review" at bounding box center [1097, 519] width 58 height 26
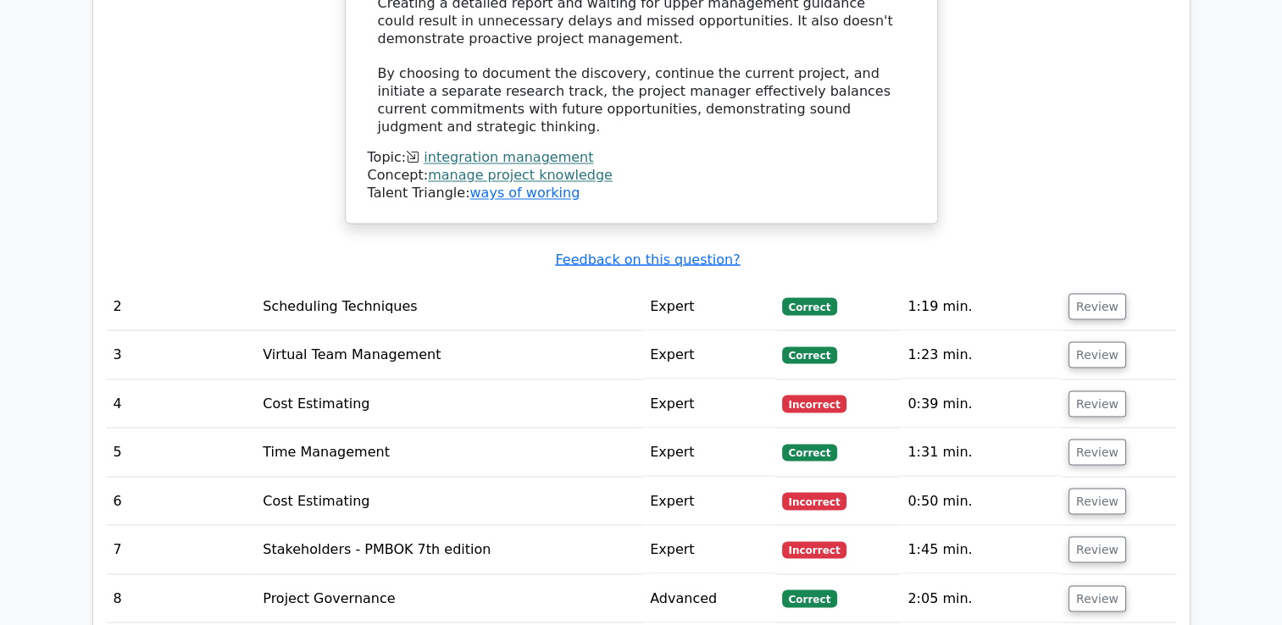
scroll to position [2926, 0]
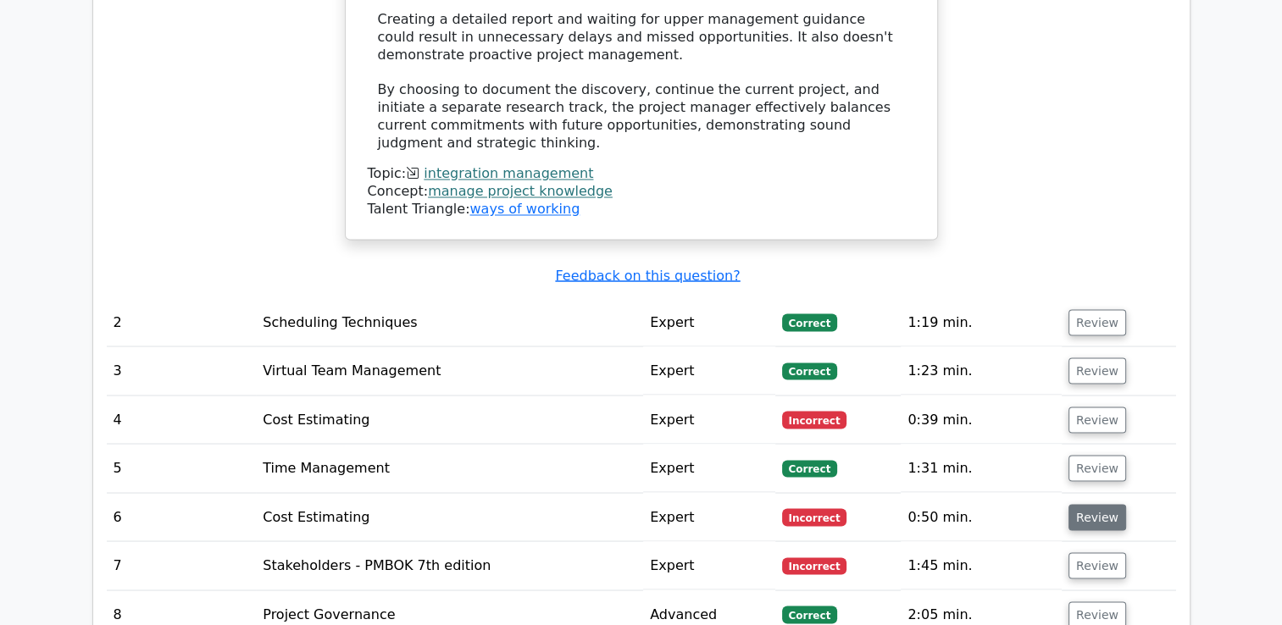
click at [1103, 504] on button "Review" at bounding box center [1097, 517] width 58 height 26
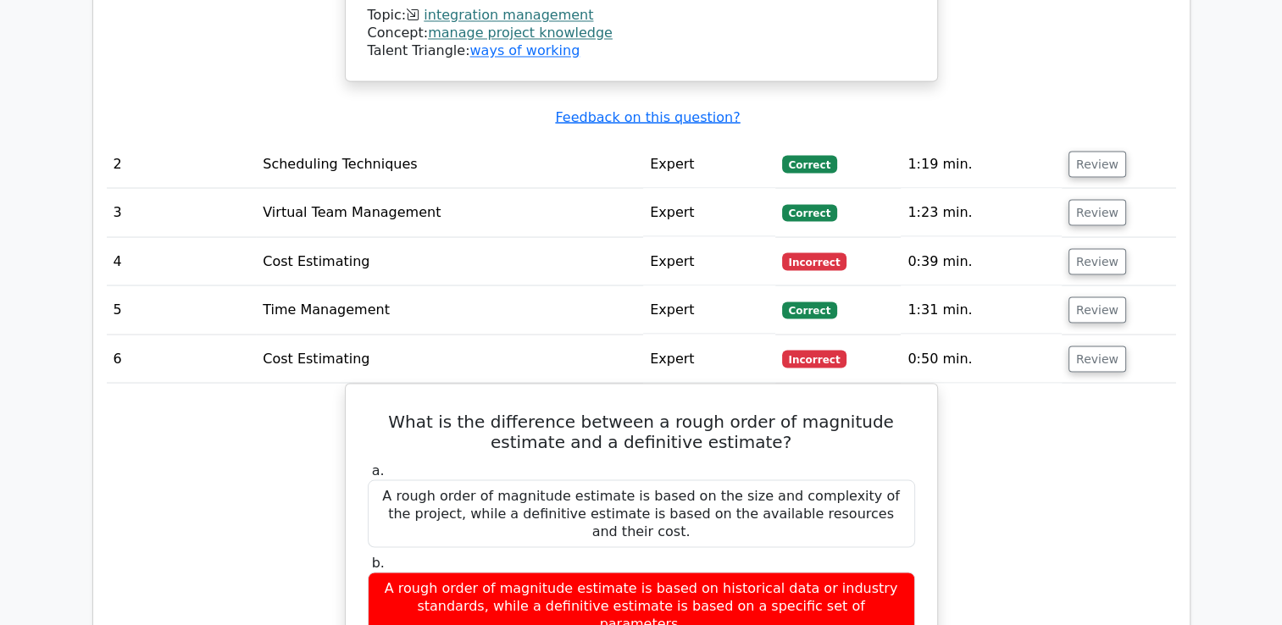
scroll to position [3095, 0]
